Goal: Navigation & Orientation: Find specific page/section

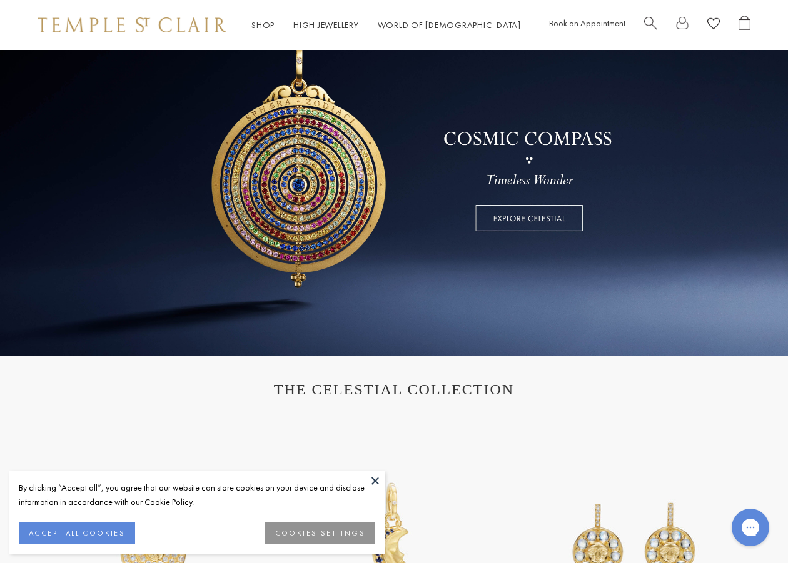
scroll to position [98, 0]
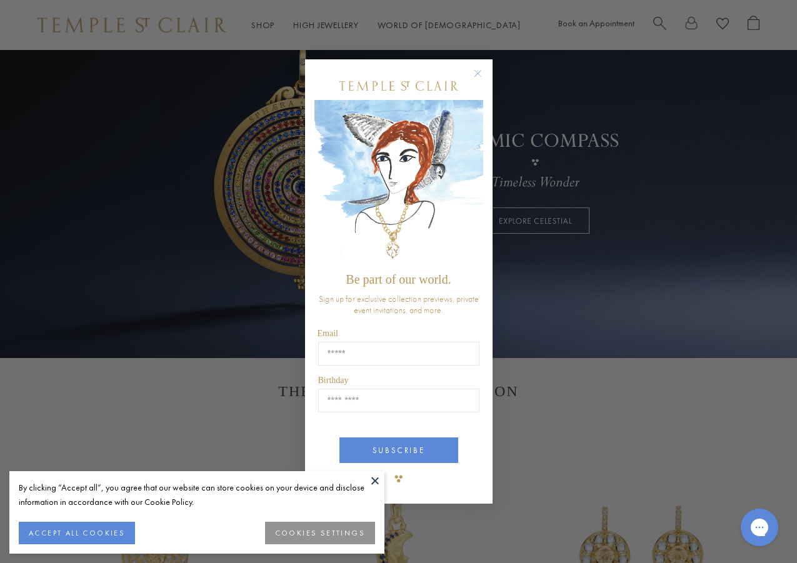
click at [479, 73] on circle "Close dialog" at bounding box center [477, 73] width 15 height 15
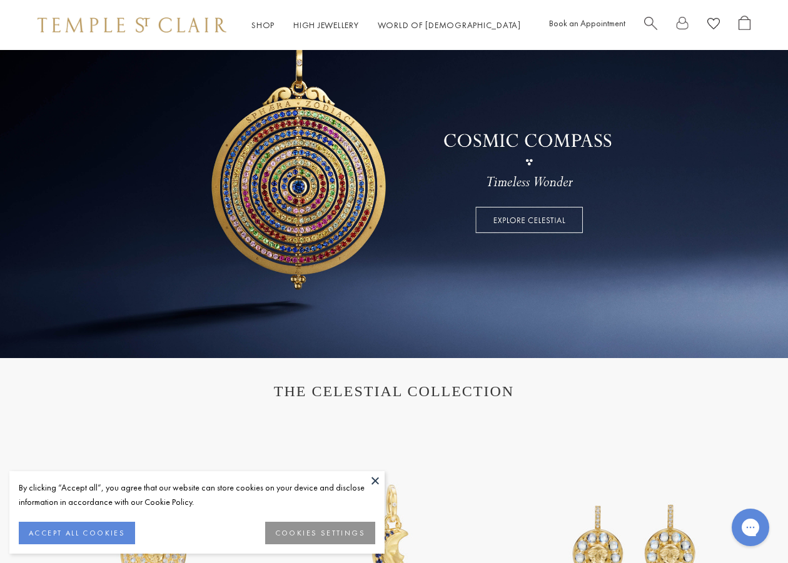
click at [525, 221] on link at bounding box center [394, 155] width 788 height 406
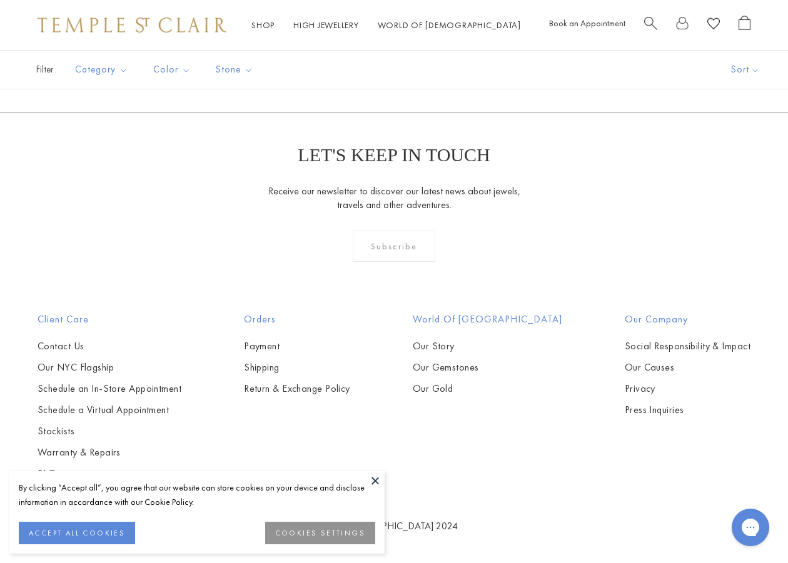
scroll to position [5024, 0]
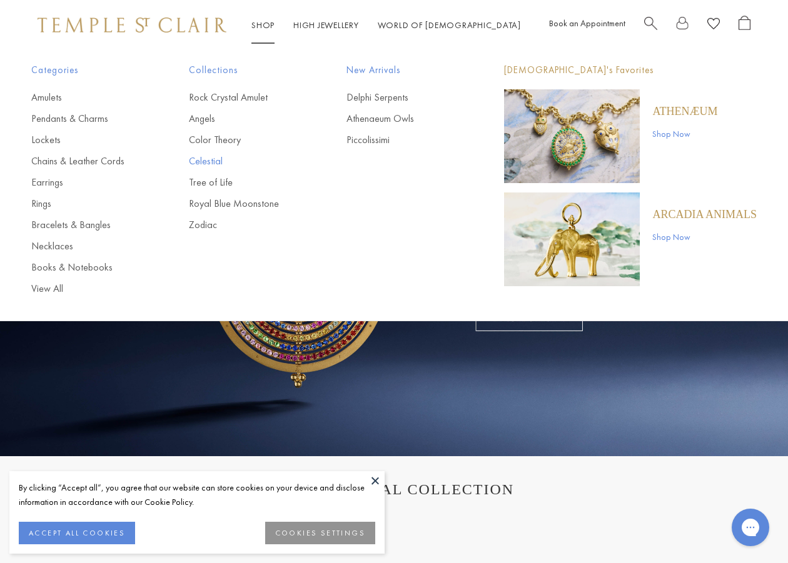
click at [211, 161] on link "Celestial" at bounding box center [243, 161] width 108 height 14
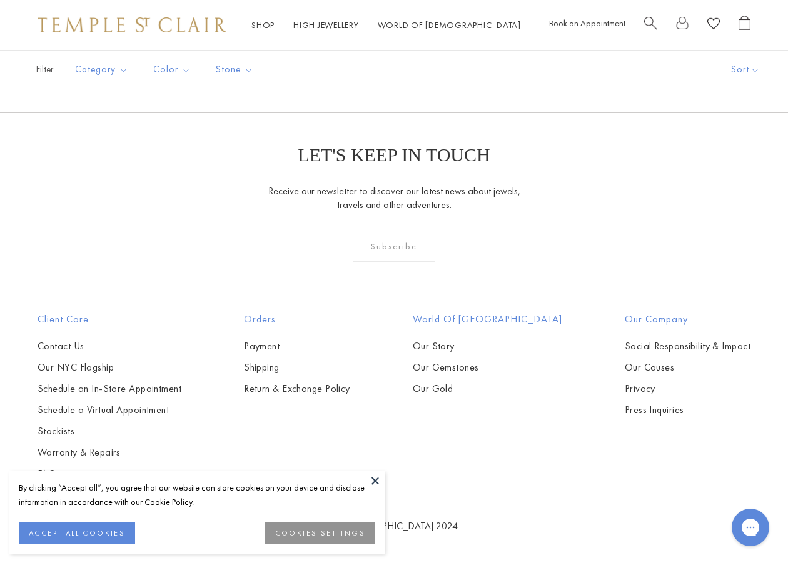
scroll to position [5070, 0]
